Goal: Information Seeking & Learning: Learn about a topic

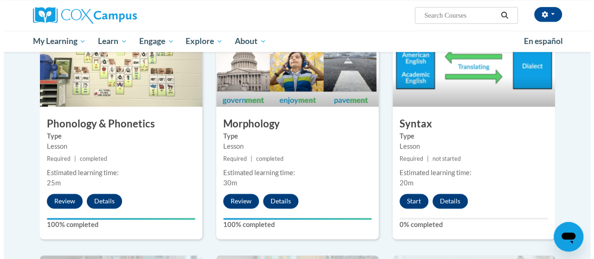
scroll to position [521, 0]
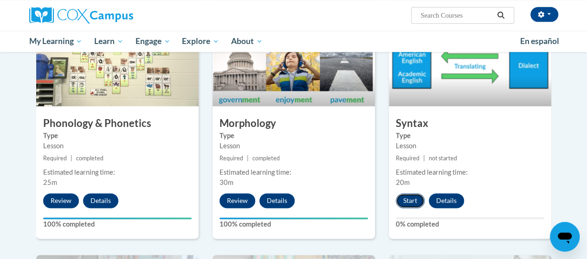
click at [416, 206] on button "Start" at bounding box center [410, 200] width 29 height 15
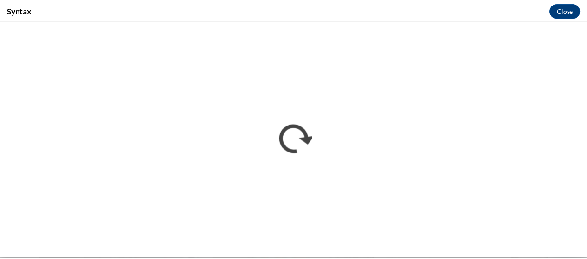
scroll to position [0, 0]
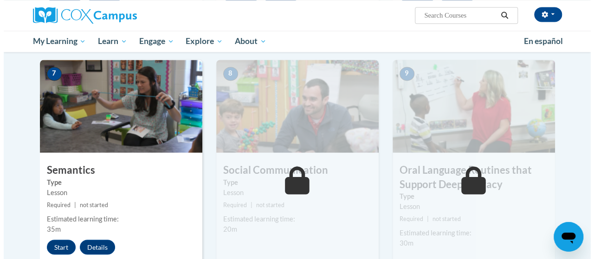
scroll to position [733, 0]
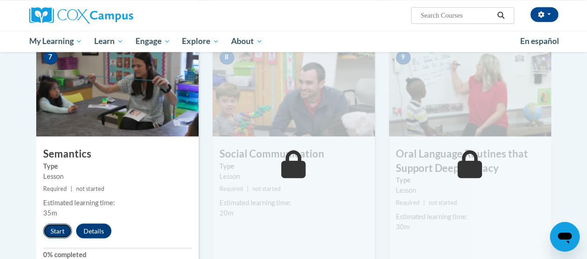
click at [58, 230] on button "Start" at bounding box center [57, 231] width 29 height 15
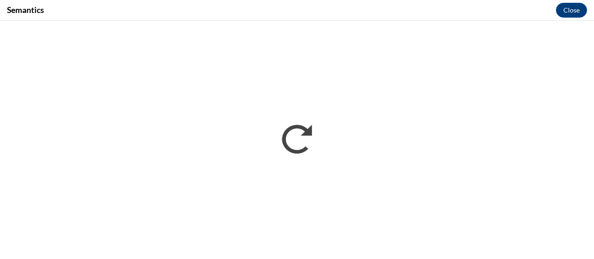
scroll to position [0, 0]
